Goal: Task Accomplishment & Management: Use online tool/utility

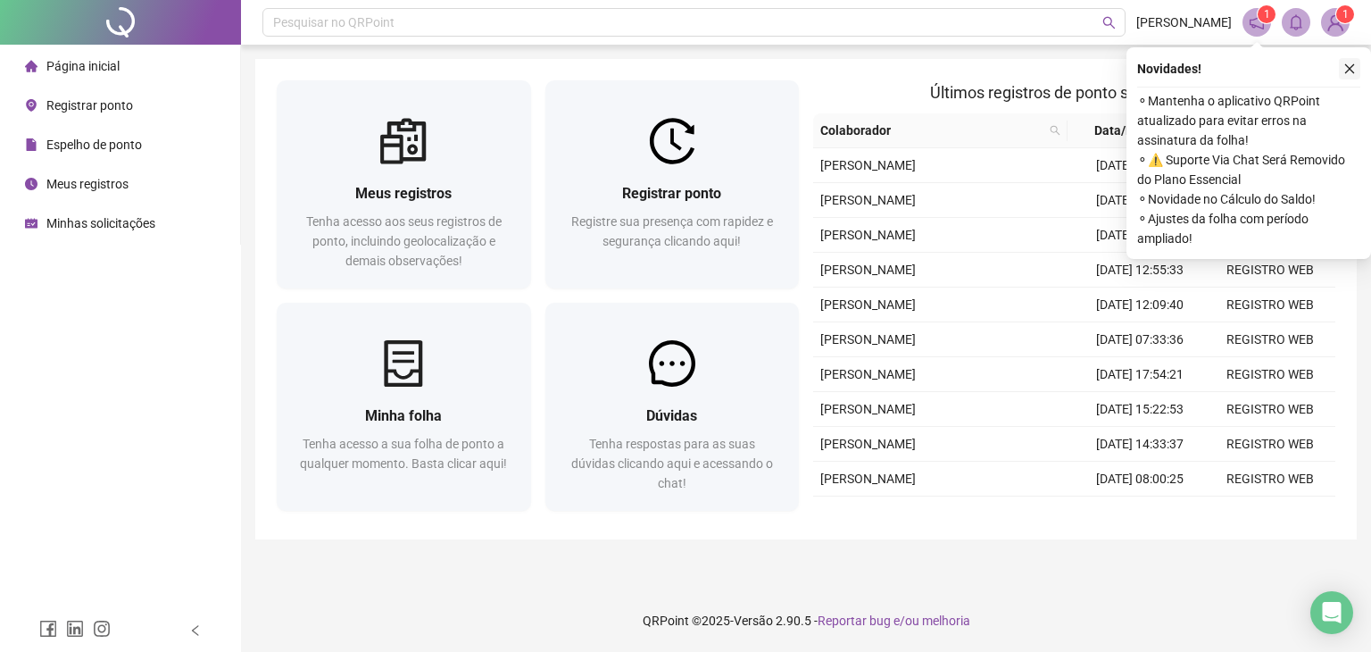
click at [1350, 75] on button "button" at bounding box center [1349, 68] width 21 height 21
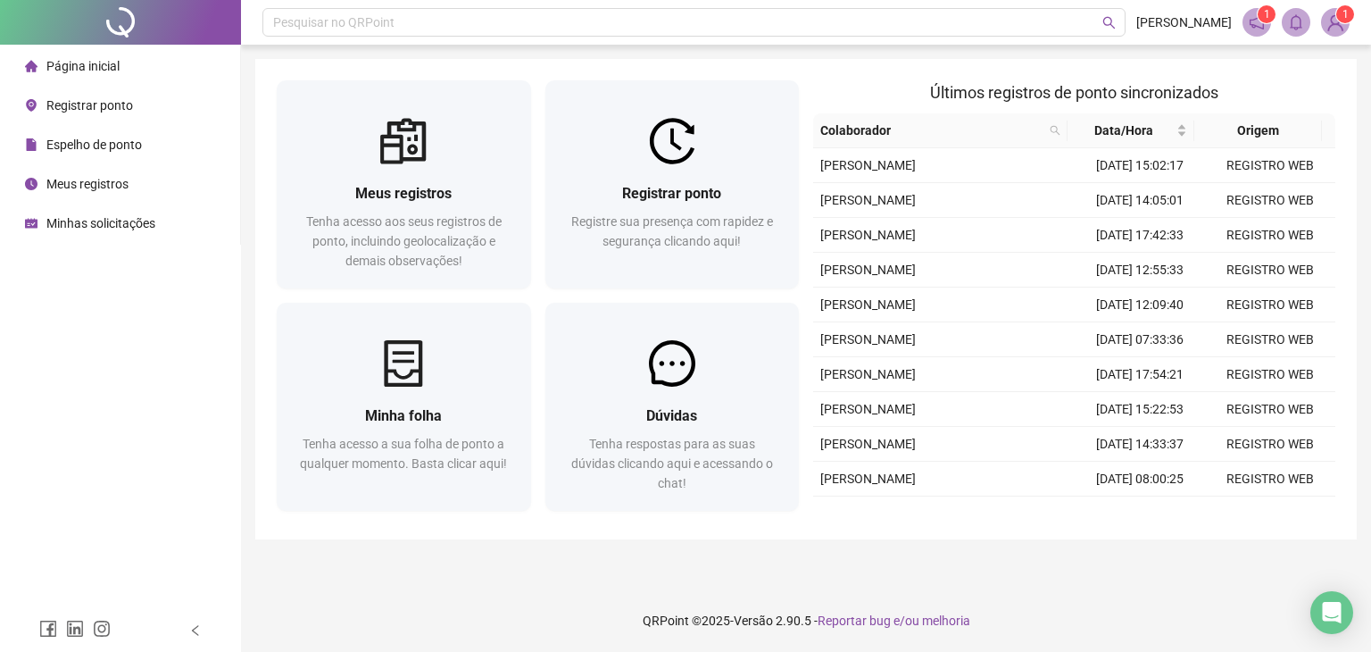
click at [122, 169] on div "Meus registros" at bounding box center [77, 184] width 104 height 36
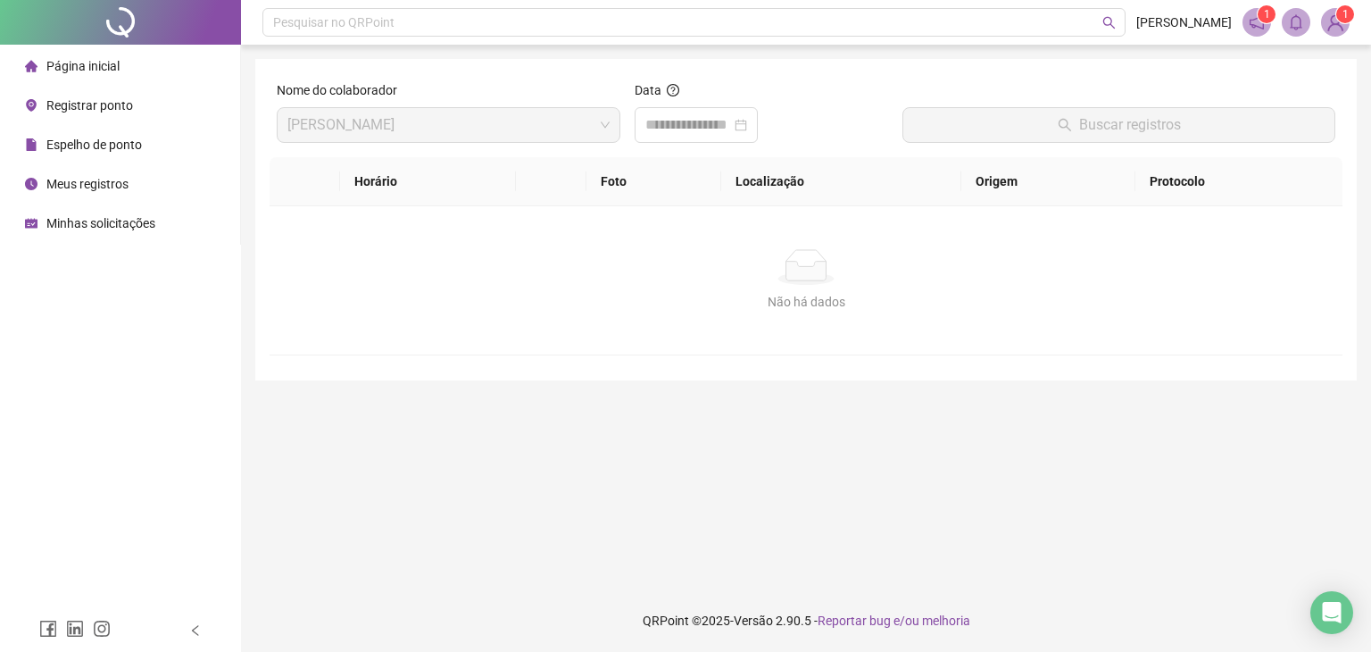
click at [61, 147] on span "Espelho de ponto" at bounding box center [93, 144] width 95 height 14
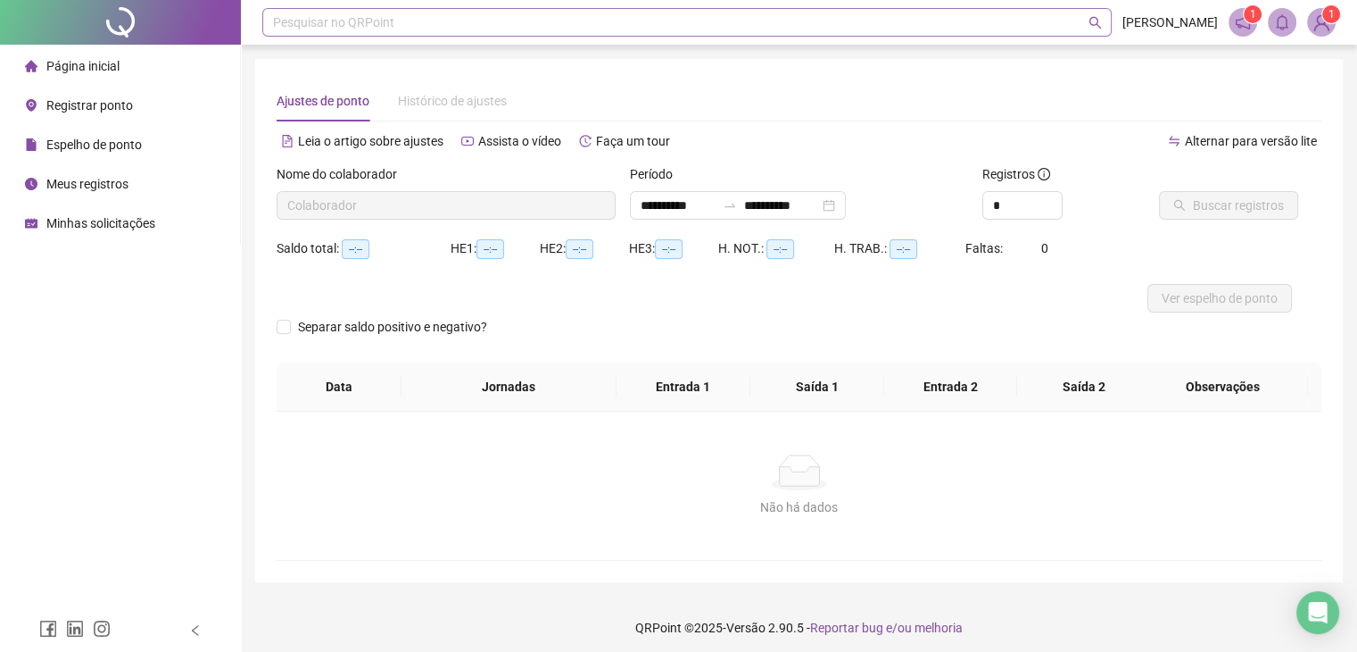
type input "**********"
click at [179, 71] on li "Página inicial" at bounding box center [120, 66] width 233 height 36
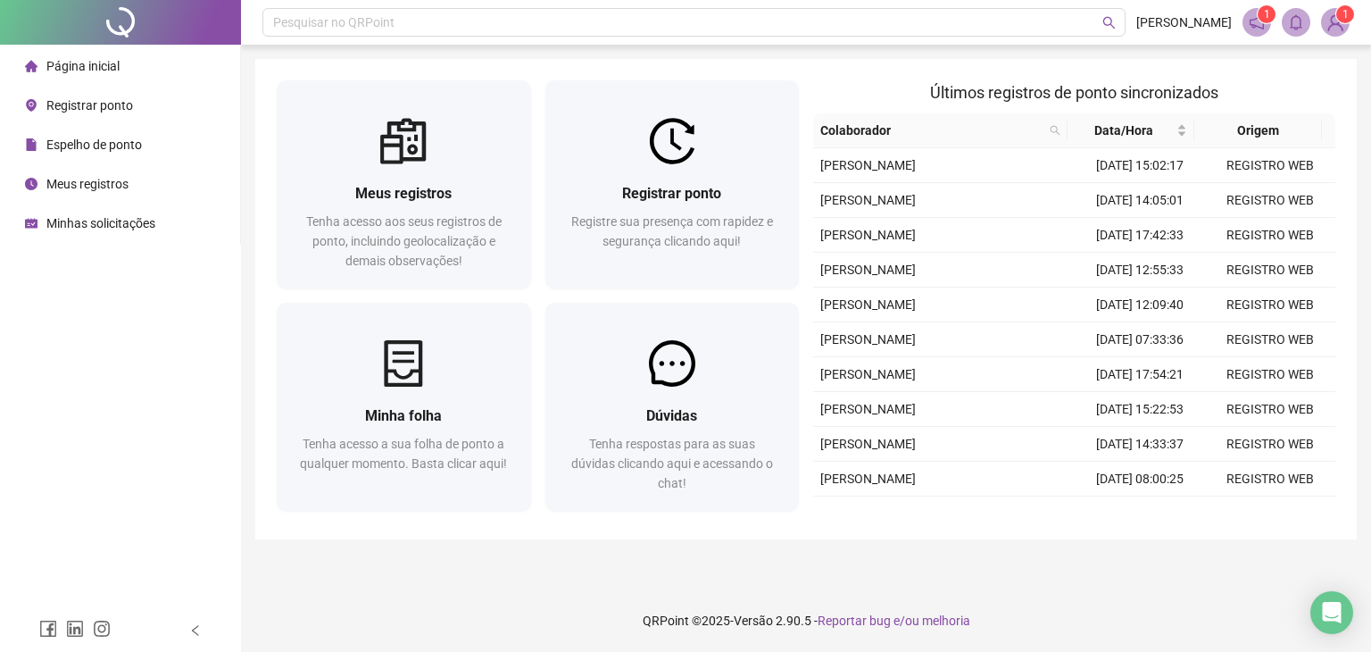
click at [94, 217] on span "Minhas solicitações" at bounding box center [100, 223] width 109 height 14
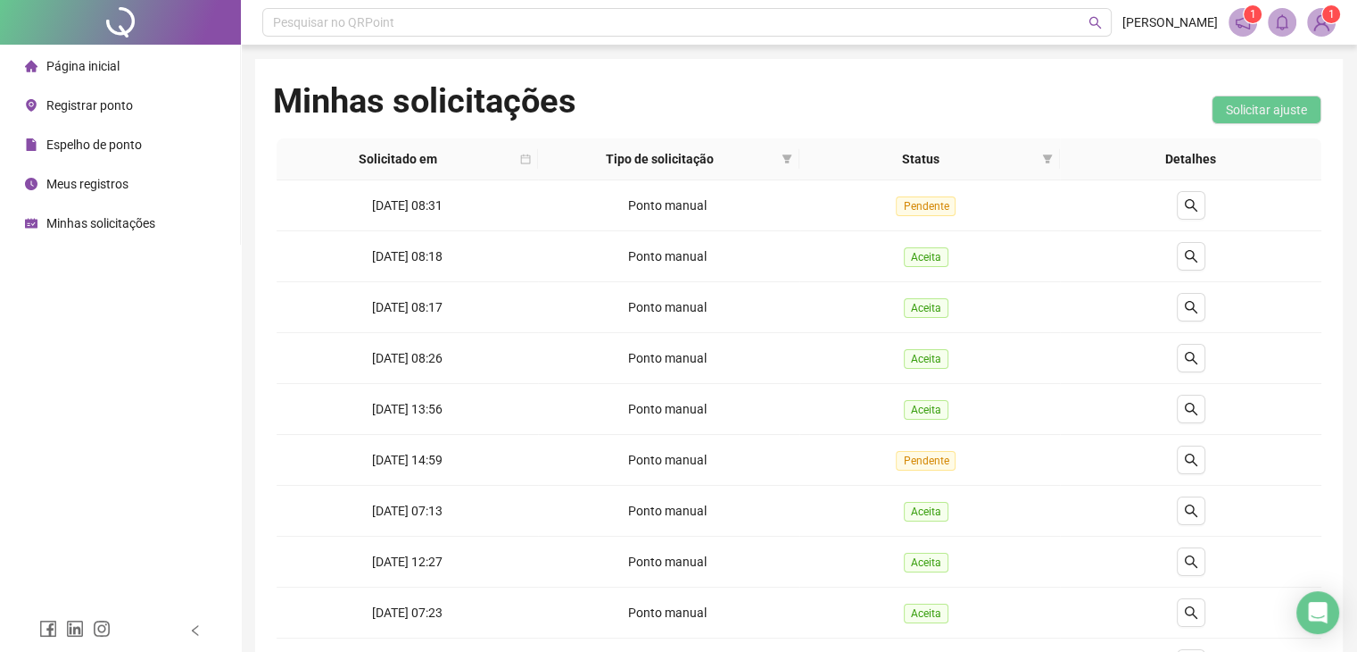
click at [79, 59] on span "Página inicial" at bounding box center [82, 66] width 73 height 14
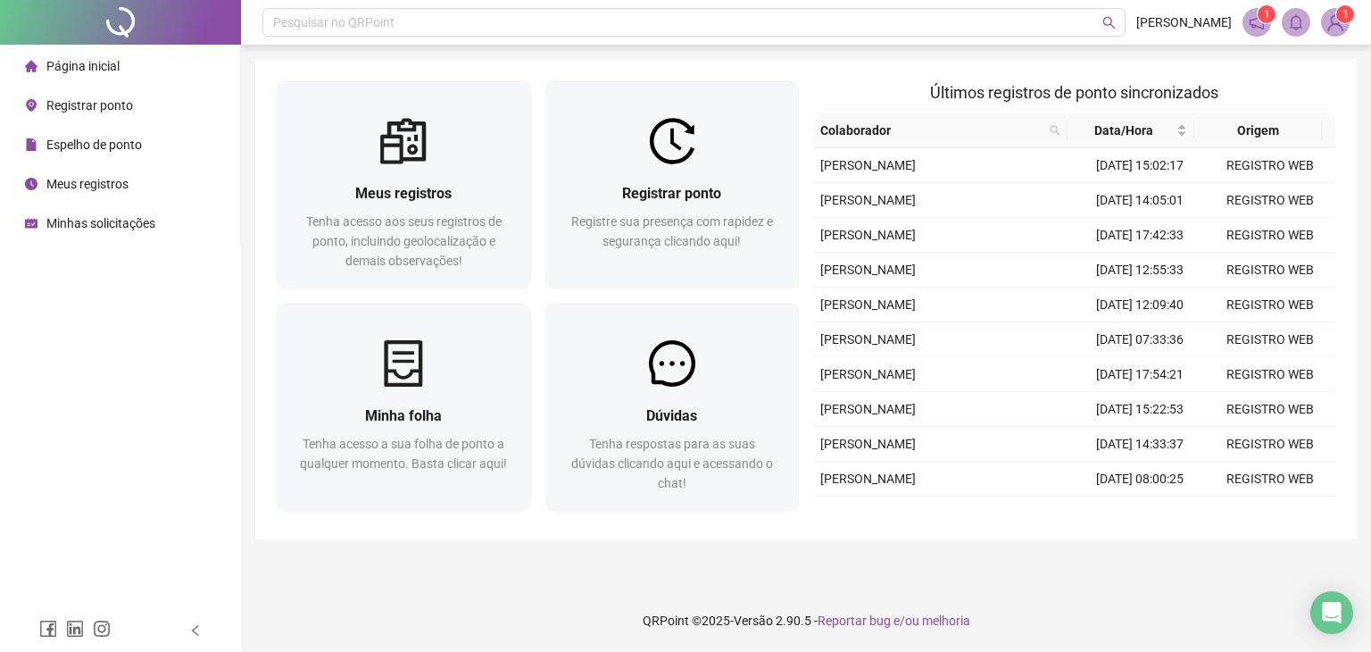
click at [81, 116] on div "Registrar ponto" at bounding box center [79, 105] width 108 height 36
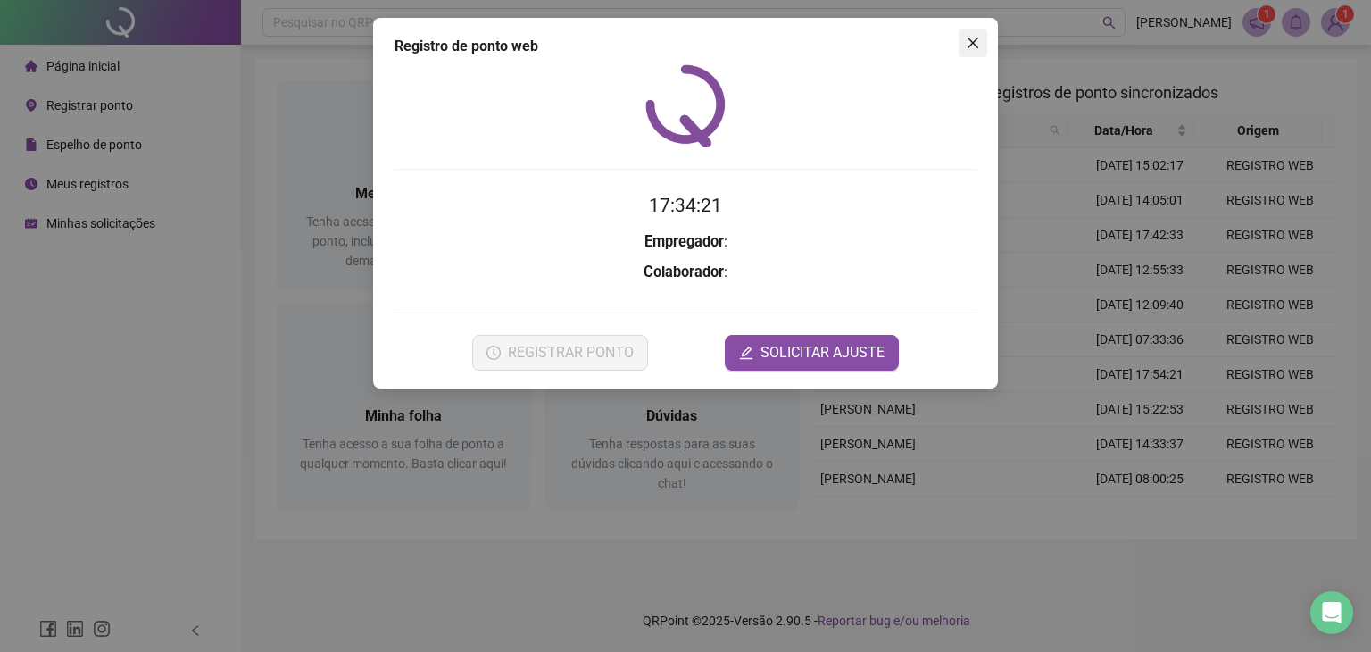
click at [973, 54] on button "Close" at bounding box center [973, 43] width 29 height 29
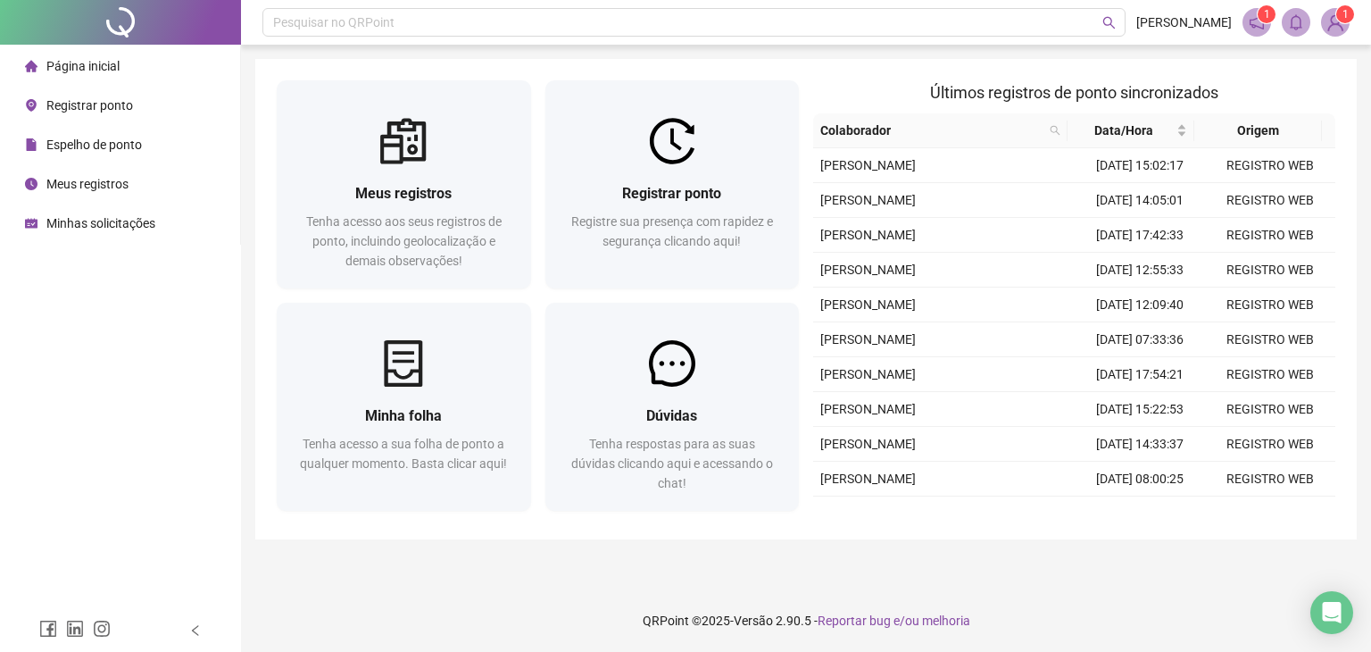
click at [92, 236] on div "Minhas solicitações" at bounding box center [90, 223] width 130 height 36
click at [93, 236] on div "Minhas solicitações" at bounding box center [90, 223] width 130 height 36
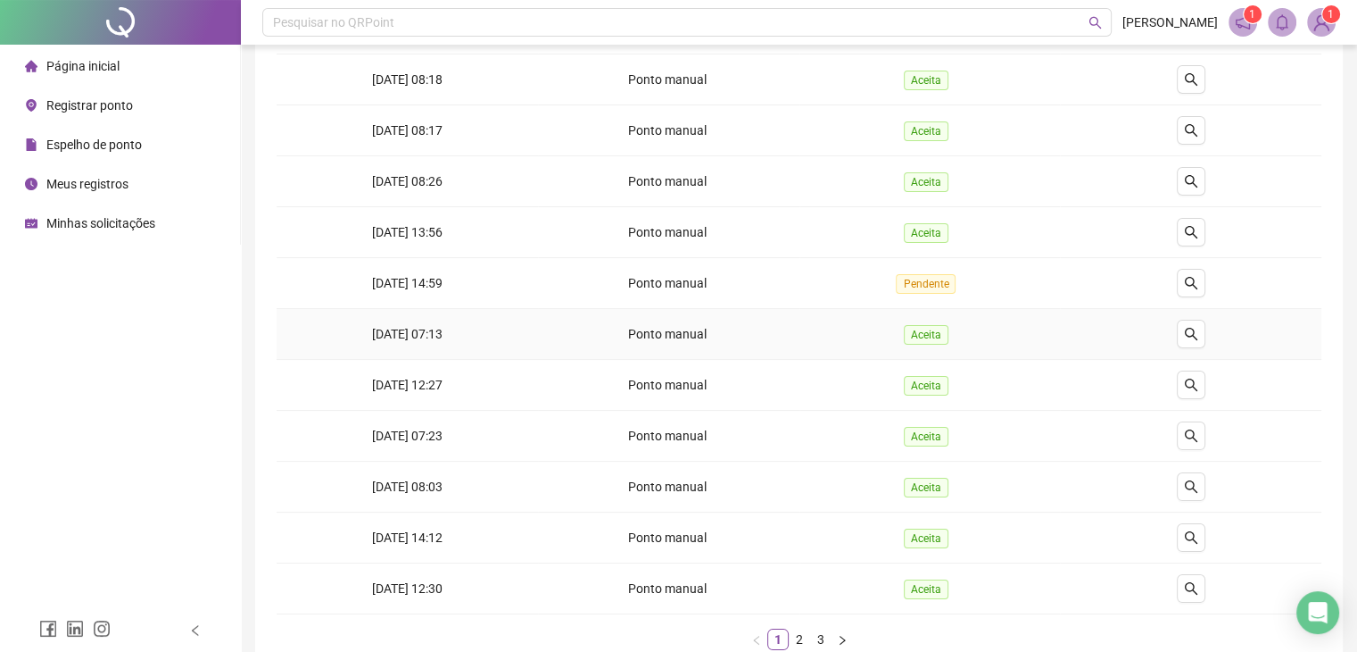
scroll to position [179, 0]
click at [78, 59] on span "Página inicial" at bounding box center [82, 66] width 73 height 14
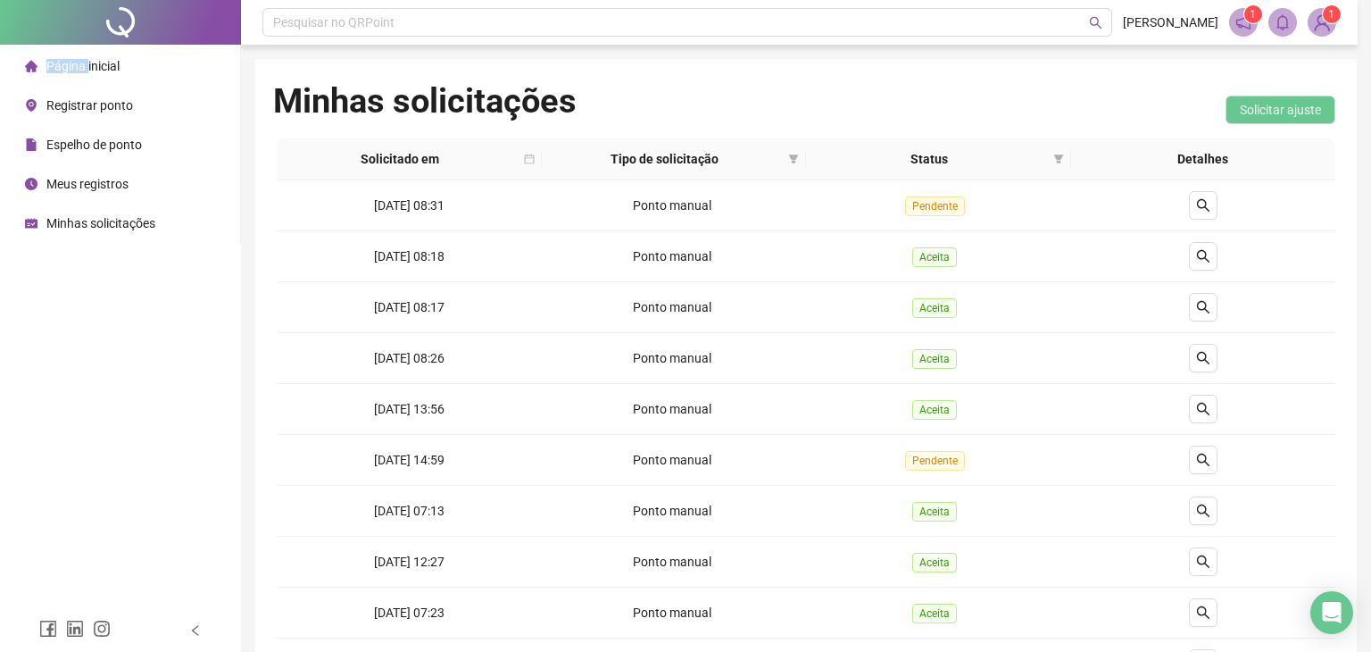
click at [78, 59] on span "Página inicial" at bounding box center [82, 66] width 73 height 14
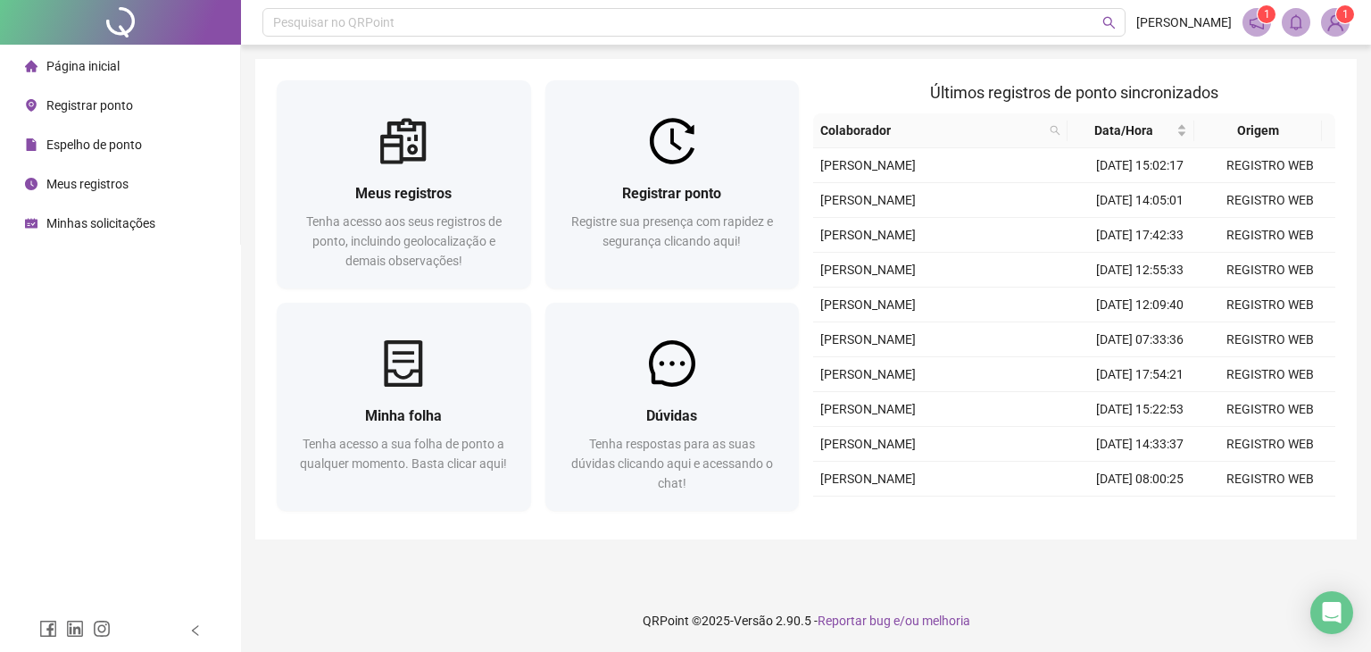
click at [133, 147] on span "Espelho de ponto" at bounding box center [93, 144] width 95 height 14
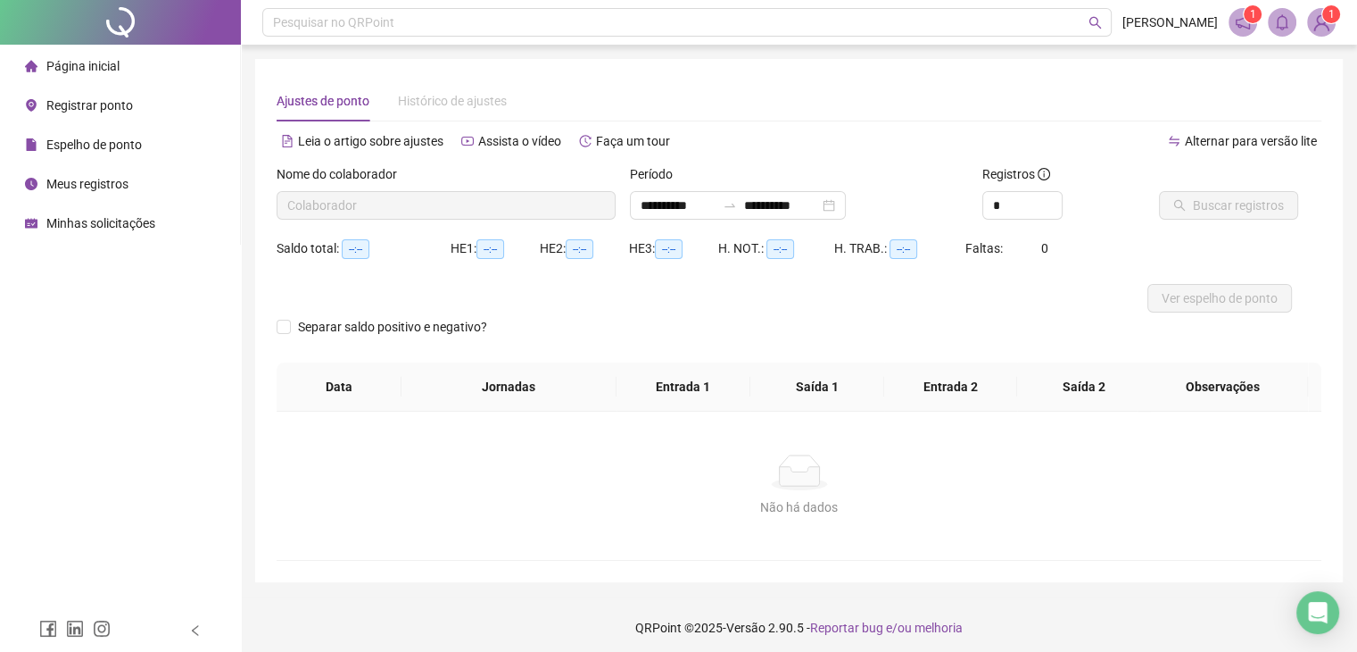
type input "**********"
click at [846, 207] on div "**********" at bounding box center [738, 205] width 216 height 29
click at [846, 208] on div "**********" at bounding box center [738, 205] width 216 height 29
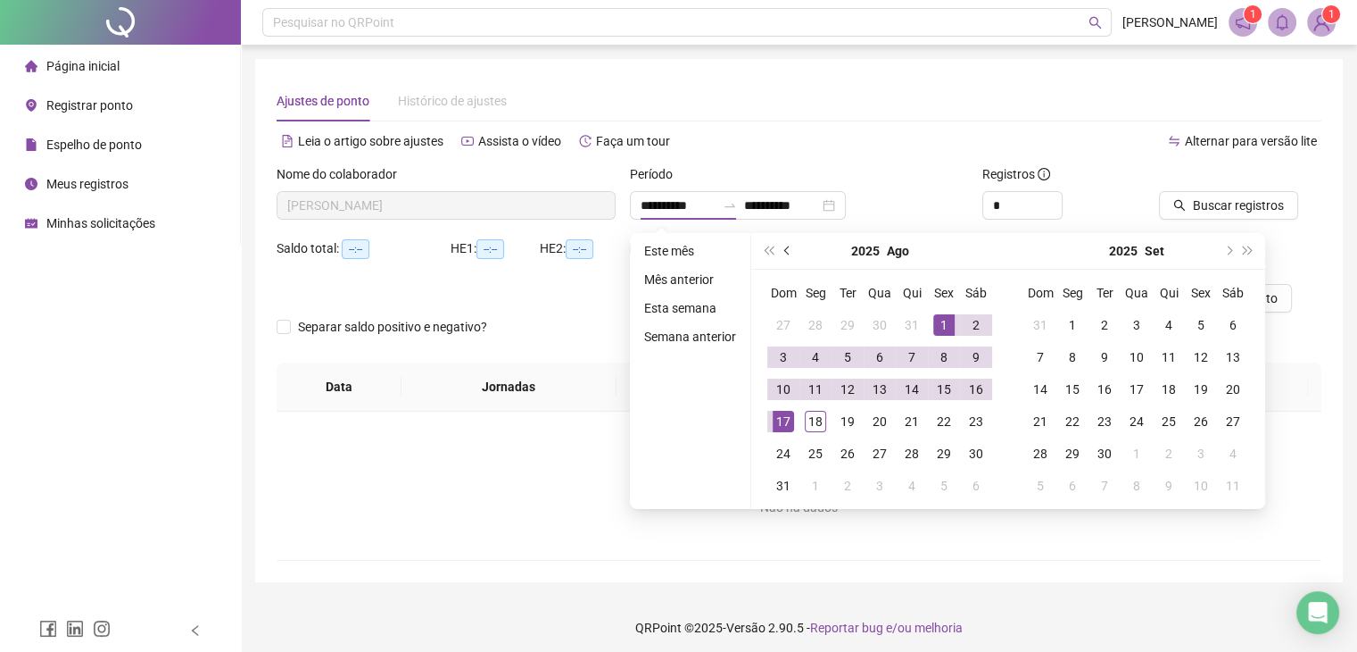
click at [785, 262] on button "prev-year" at bounding box center [788, 251] width 20 height 36
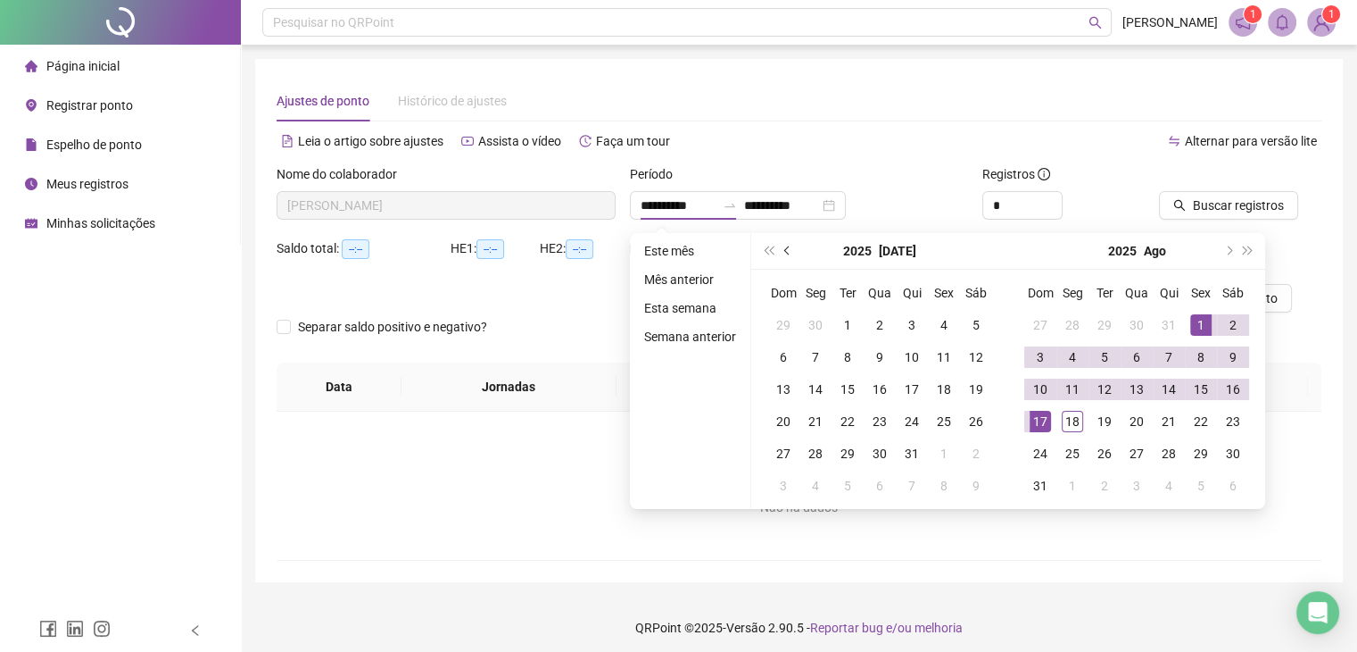
click at [785, 262] on button "prev-year" at bounding box center [788, 251] width 20 height 36
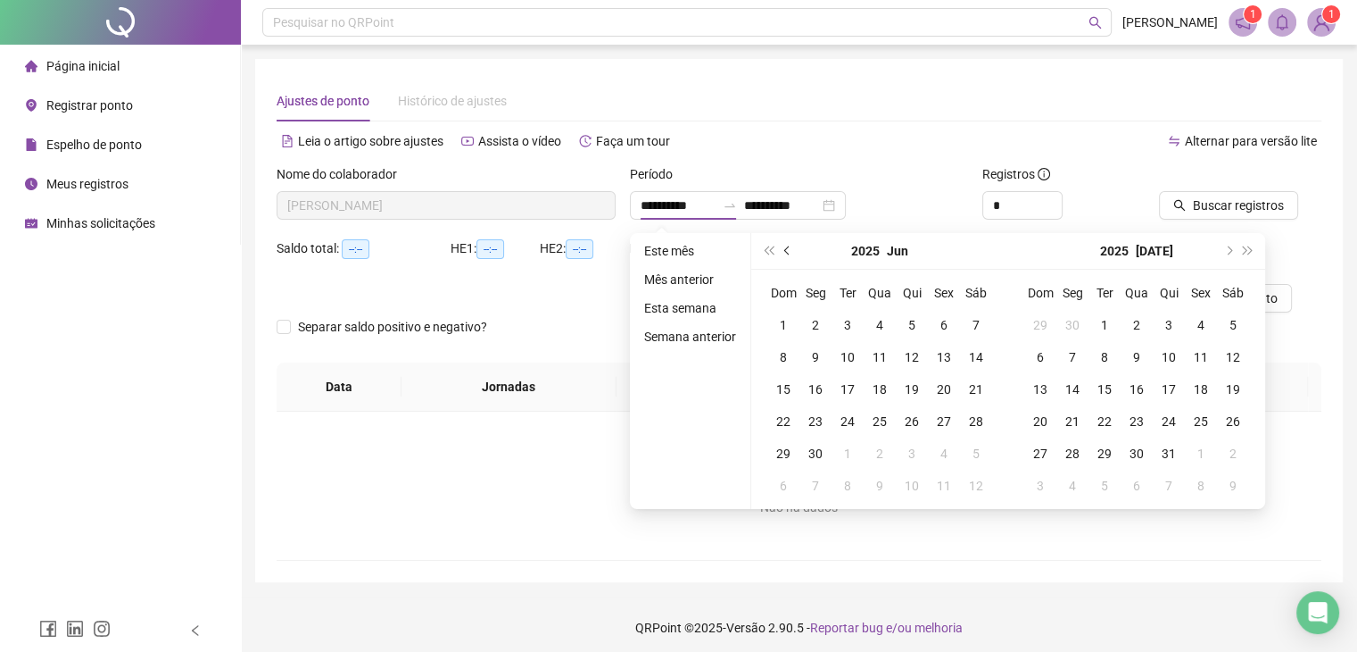
click at [783, 257] on button "prev-year" at bounding box center [788, 251] width 20 height 36
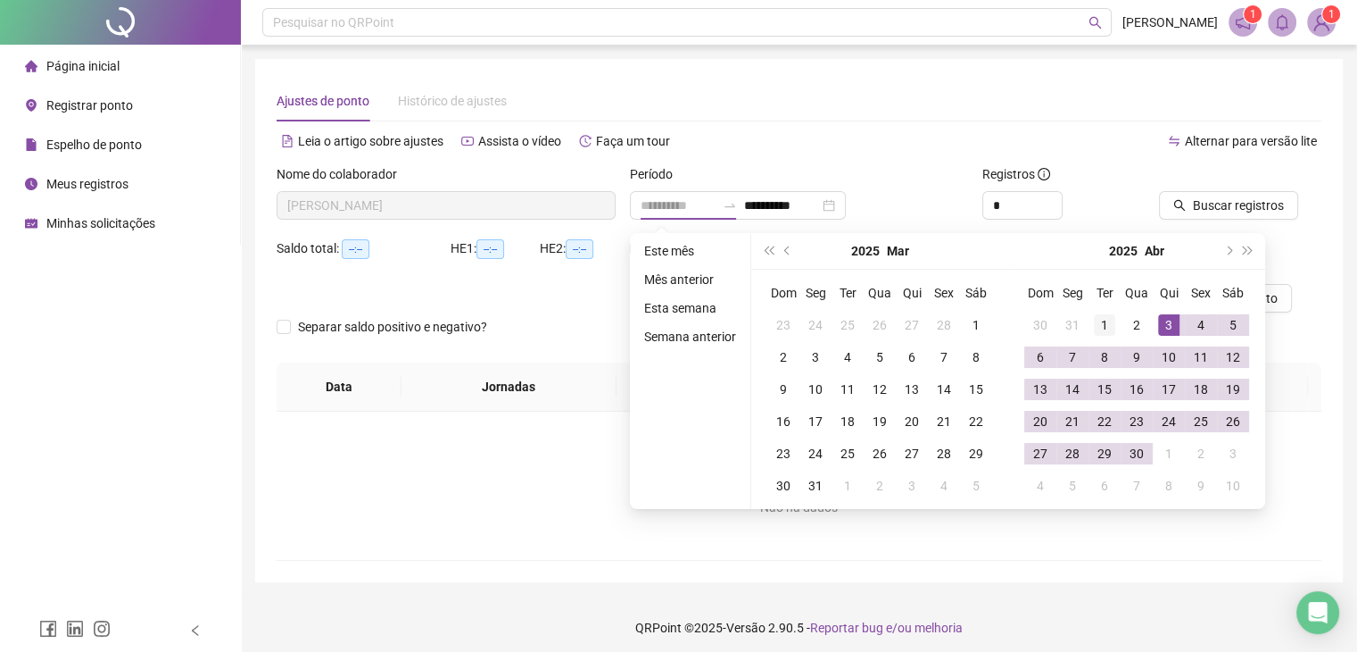
type input "**********"
click at [1110, 333] on div "1" at bounding box center [1104, 324] width 21 height 21
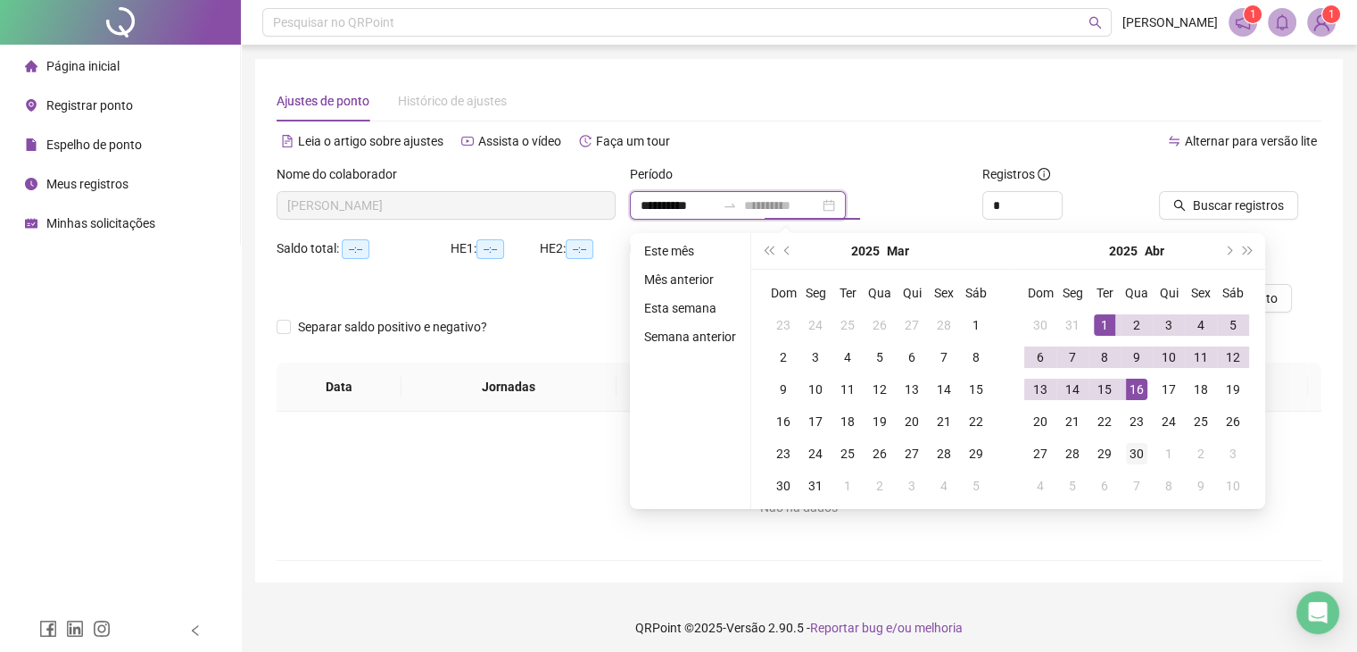
type input "**********"
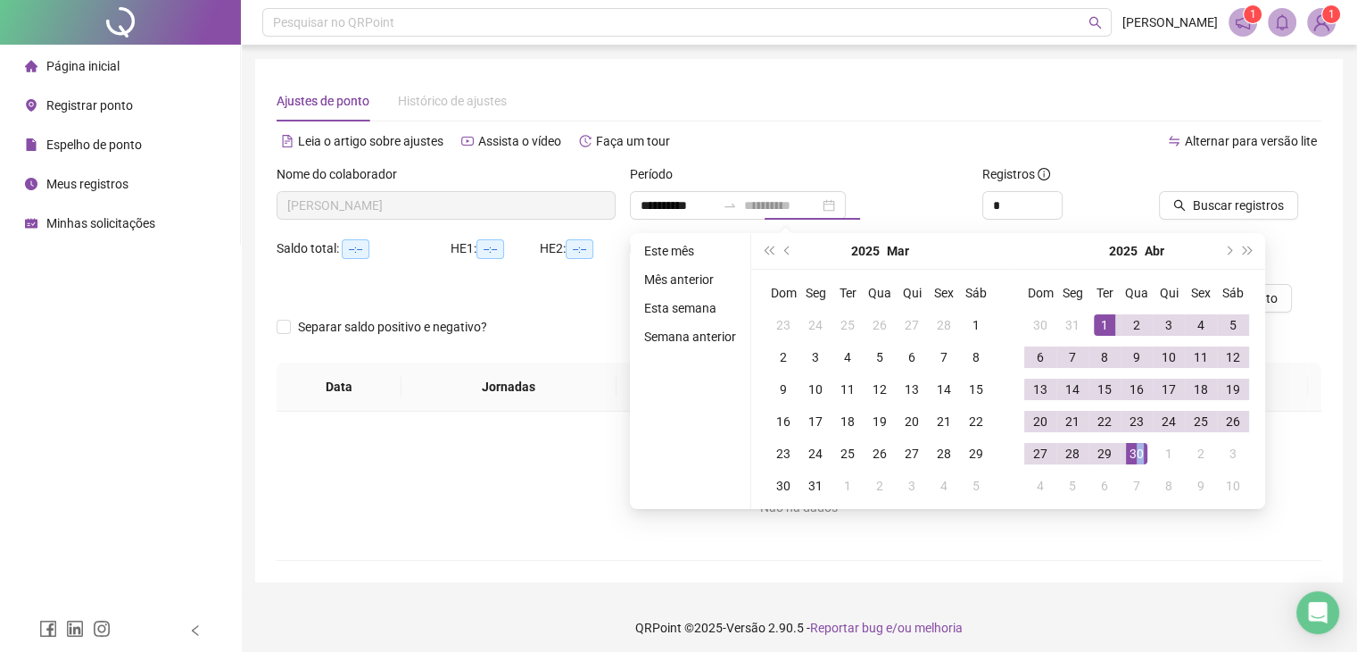
click at [1137, 451] on div "30" at bounding box center [1136, 453] width 21 height 21
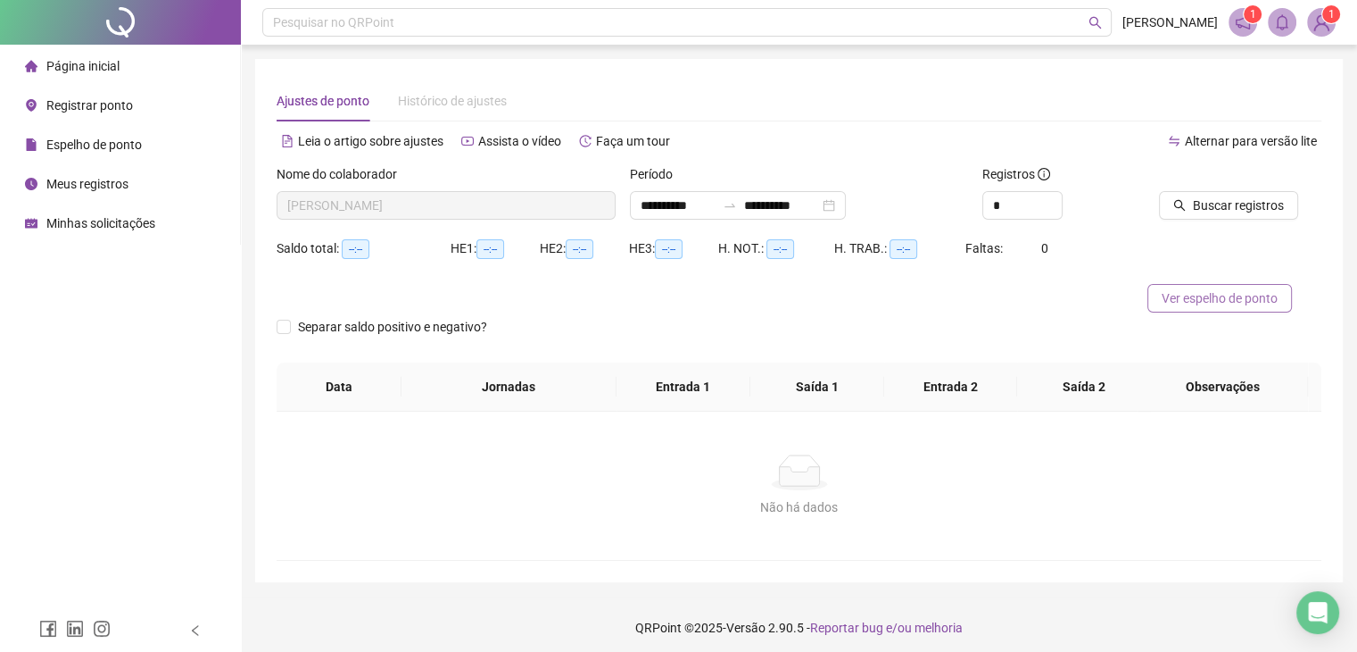
click at [1212, 311] on button "Ver espelho de ponto" at bounding box center [1220, 298] width 145 height 29
click at [143, 220] on span "Minhas solicitações" at bounding box center [100, 223] width 109 height 14
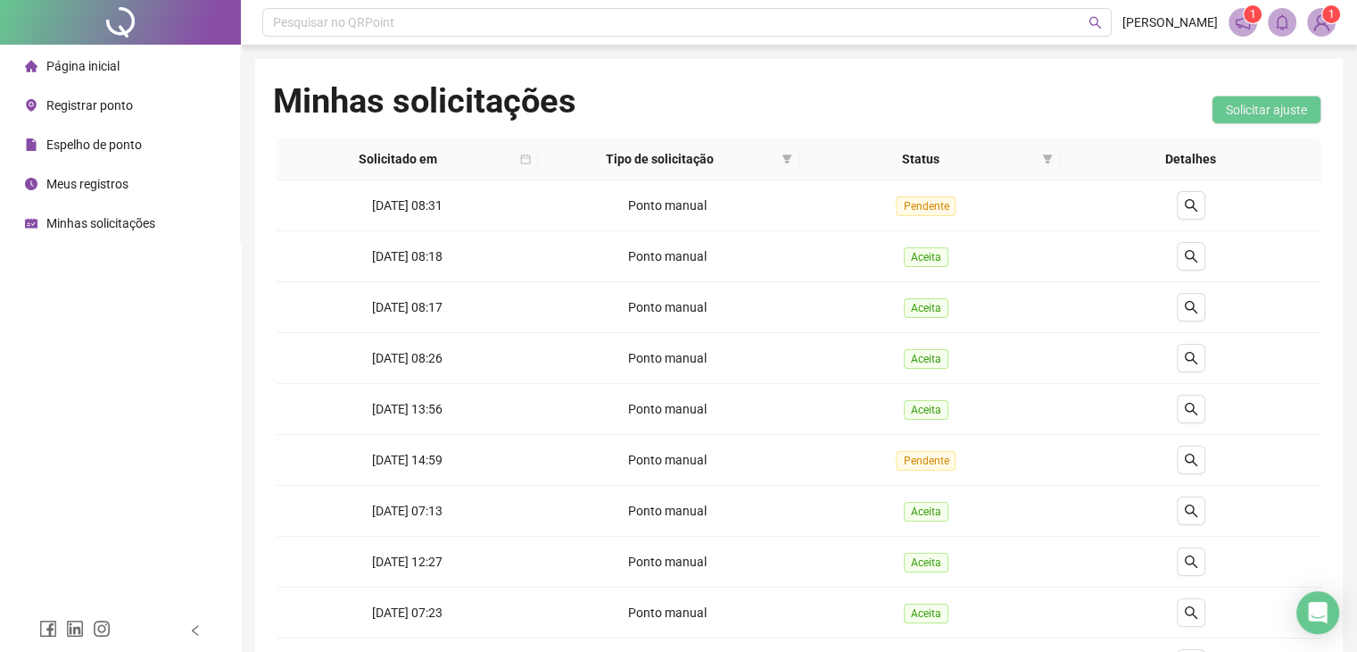
click at [132, 69] on li "Página inicial" at bounding box center [120, 66] width 233 height 36
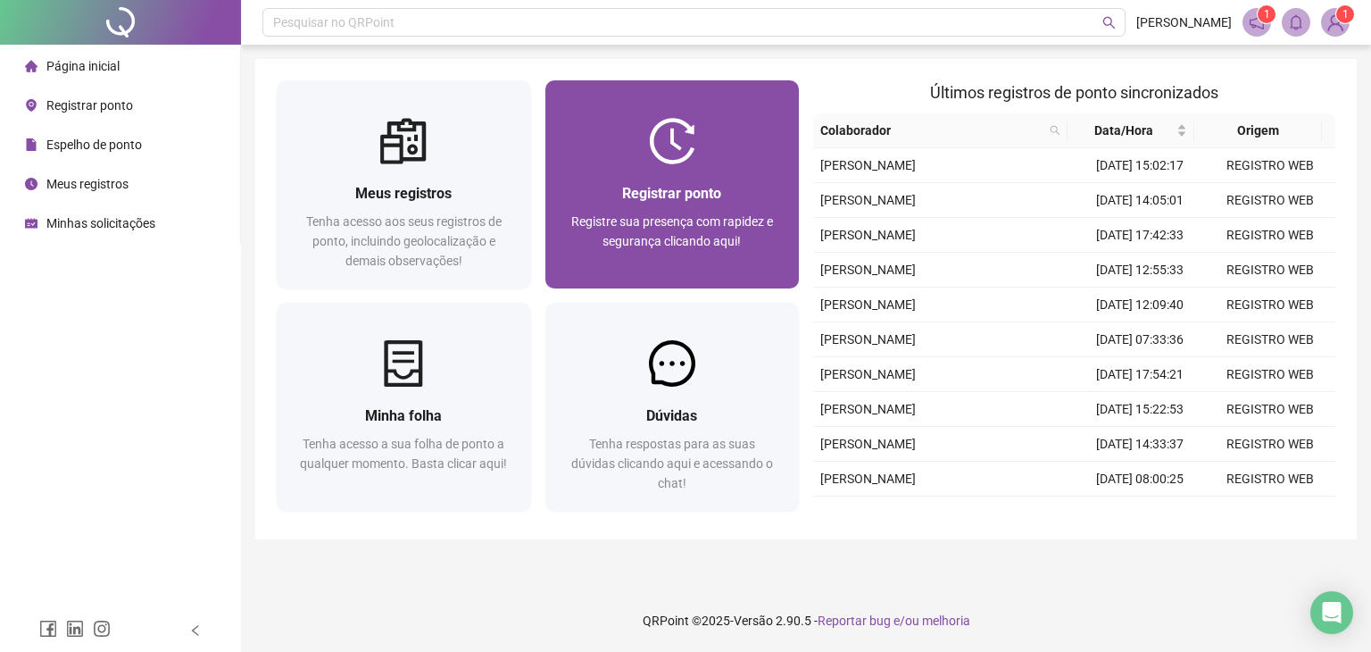
click at [715, 203] on div "Registrar ponto" at bounding box center [673, 193] width 212 height 22
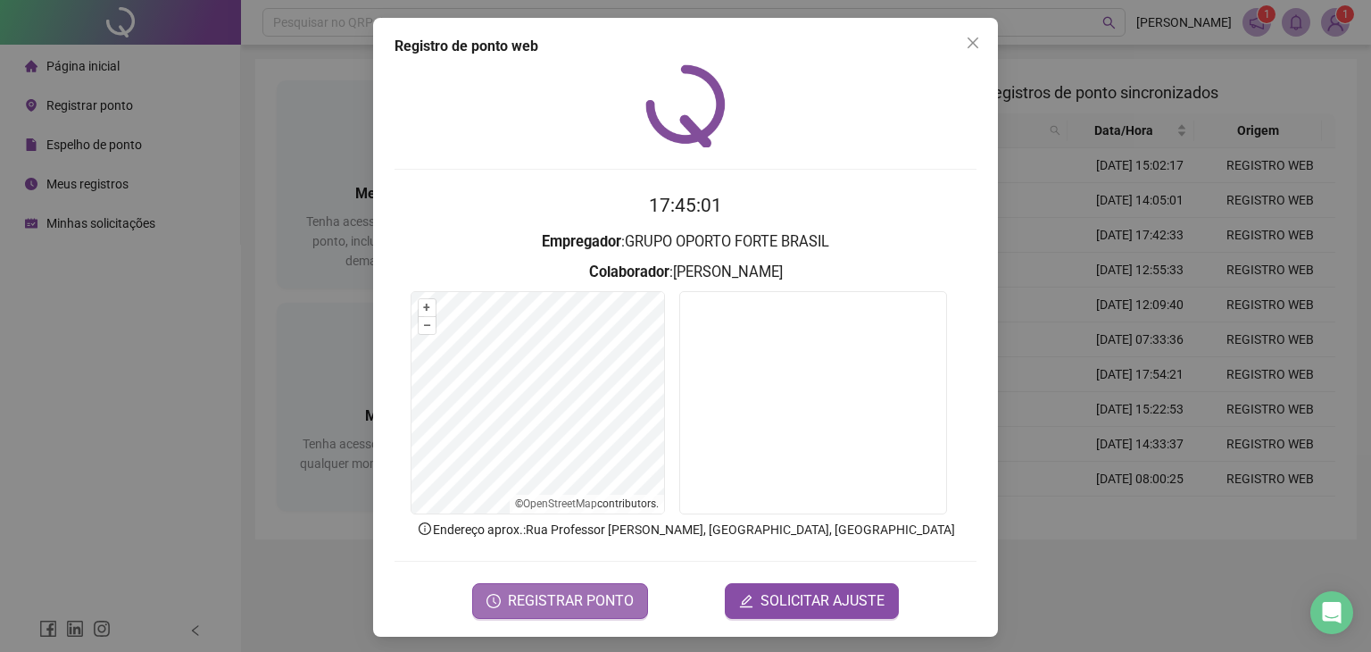
click at [517, 600] on span "REGISTRAR PONTO" at bounding box center [571, 600] width 126 height 21
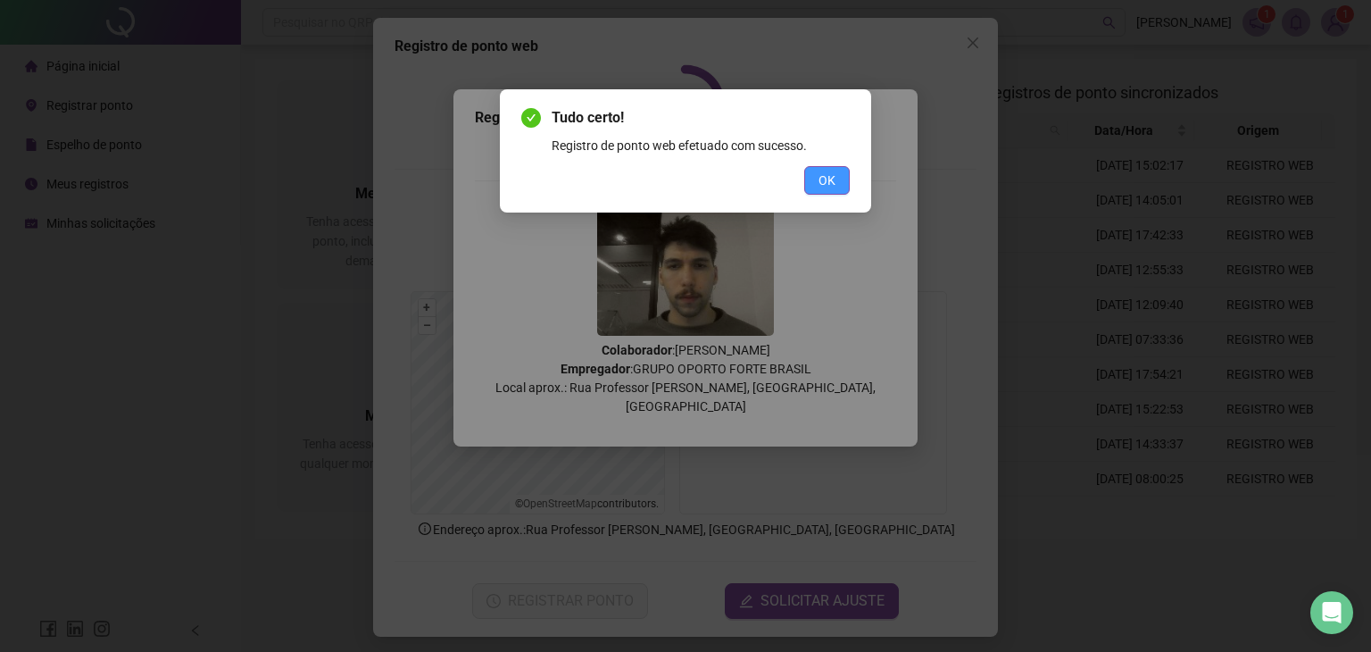
click at [810, 176] on button "OK" at bounding box center [827, 180] width 46 height 29
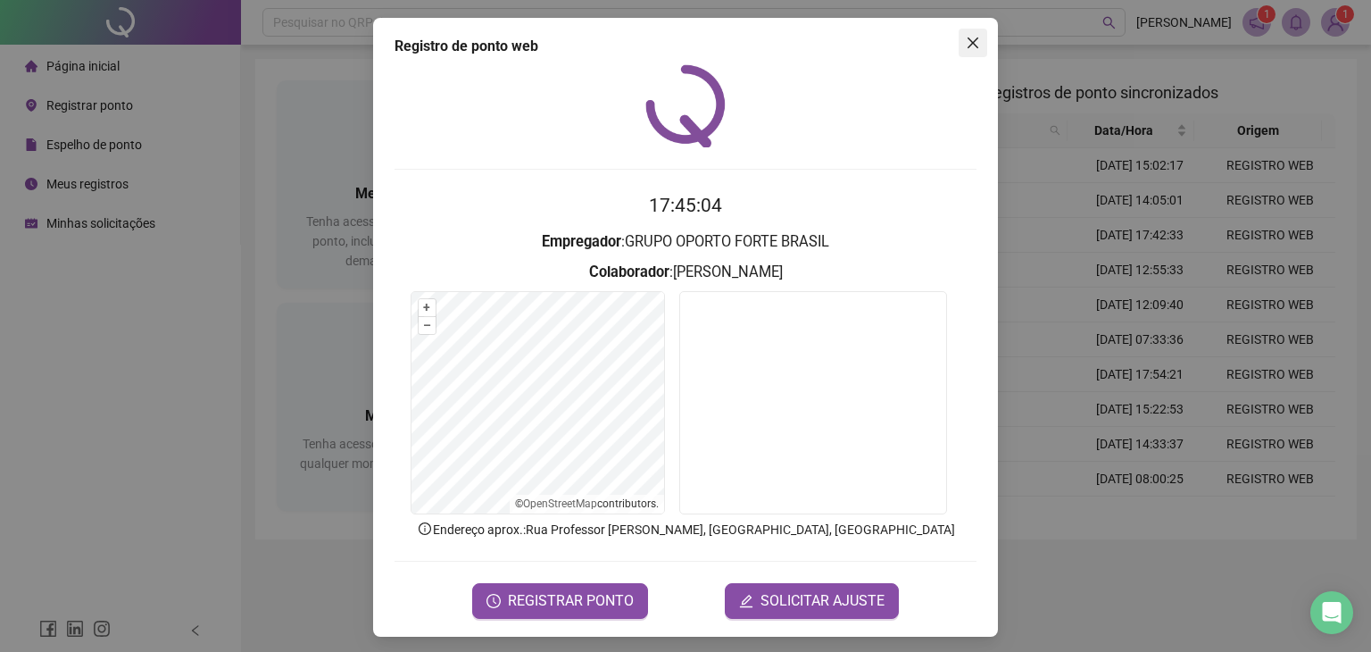
click at [969, 38] on icon "close" at bounding box center [972, 42] width 11 height 11
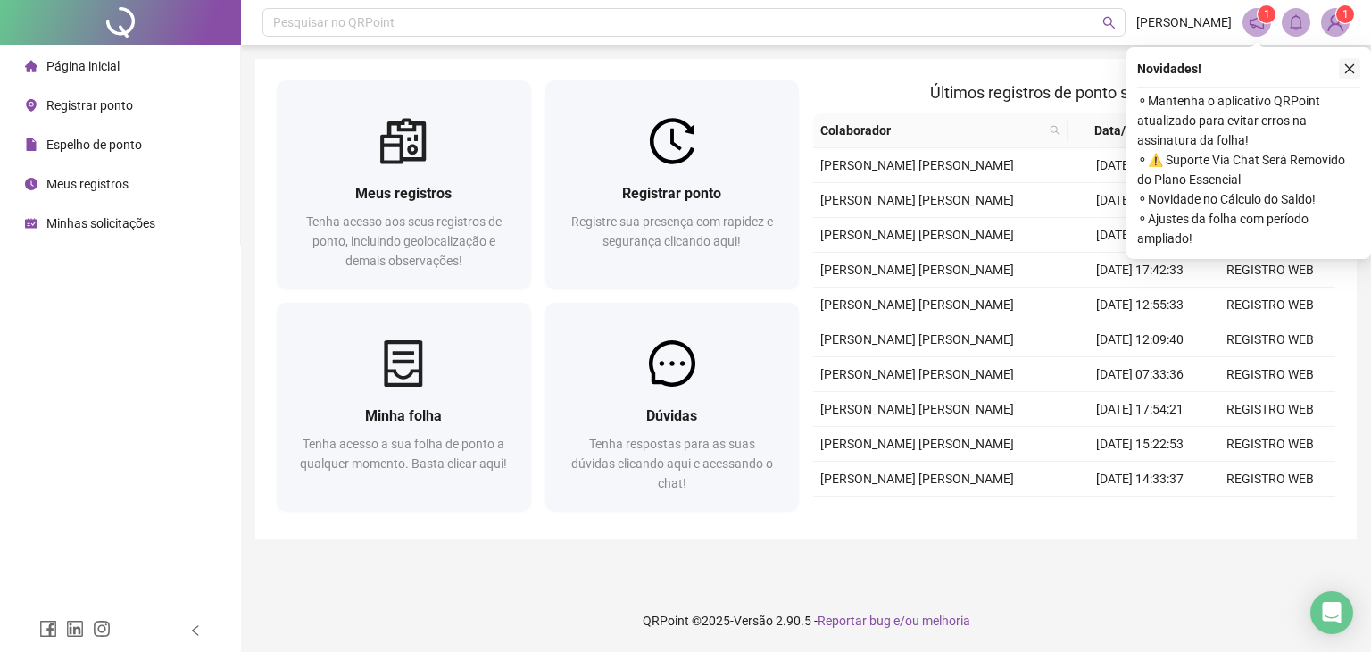
click at [1346, 72] on icon "close" at bounding box center [1349, 68] width 12 height 12
